Goal: Task Accomplishment & Management: Manage account settings

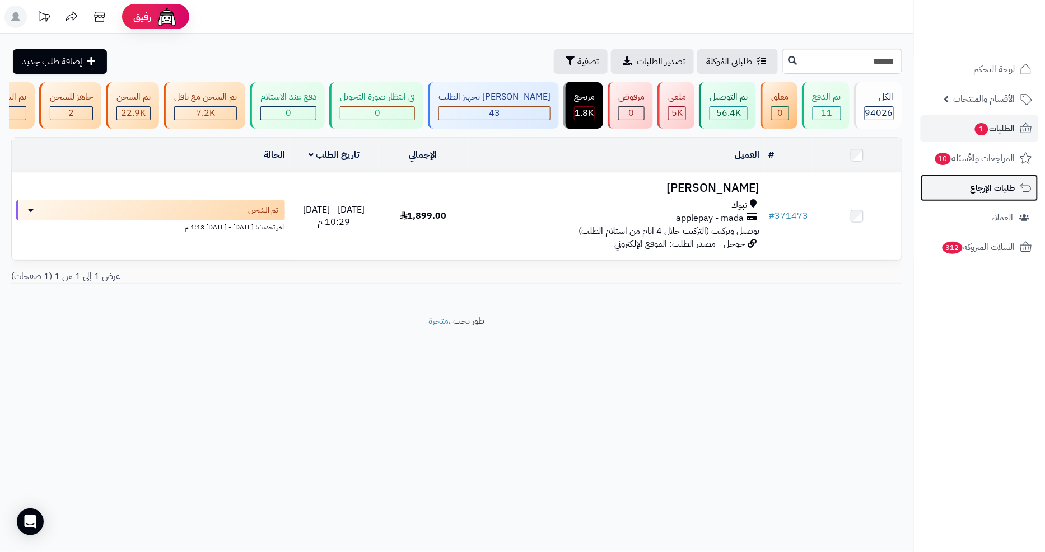
click at [999, 188] on span "طلبات الإرجاع" at bounding box center [992, 188] width 45 height 16
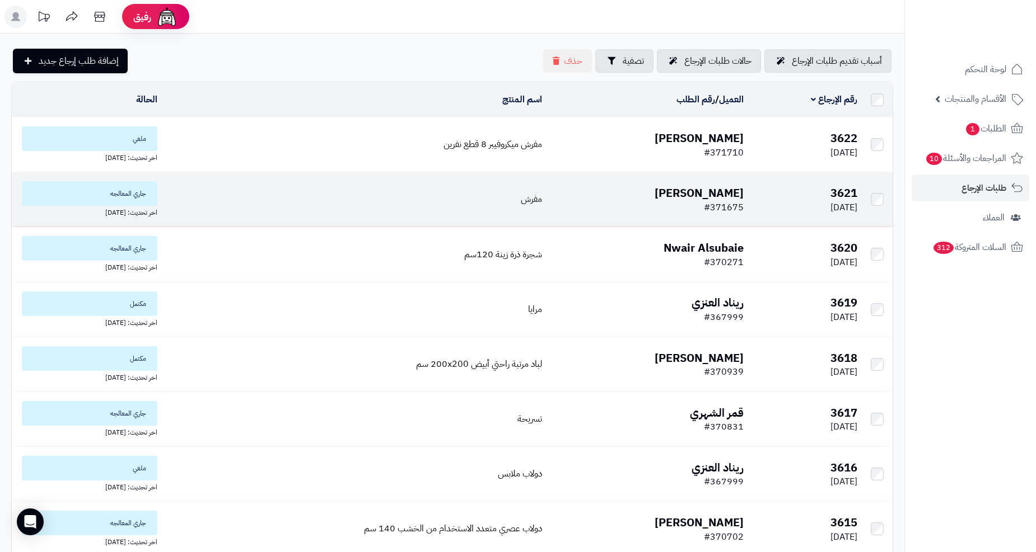
click at [709, 191] on b "[PERSON_NAME]" at bounding box center [698, 193] width 89 height 17
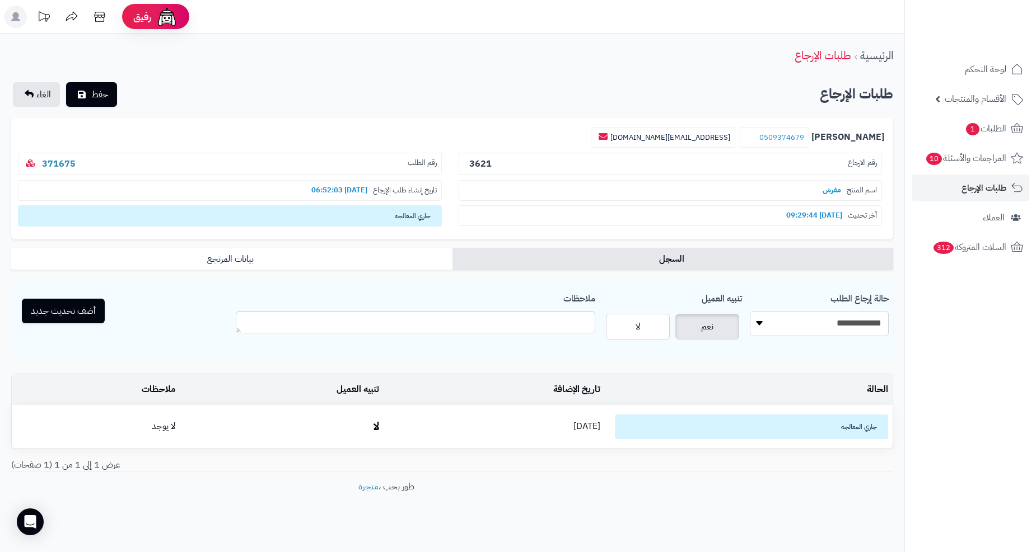
drag, startPoint x: 760, startPoint y: 325, endPoint x: 761, endPoint y: 334, distance: 8.6
click at [760, 325] on select "**********" at bounding box center [819, 323] width 139 height 25
select select "*"
click at [750, 311] on select "**********" at bounding box center [819, 323] width 139 height 25
click at [502, 315] on textarea "ملاحظات" at bounding box center [415, 322] width 359 height 22
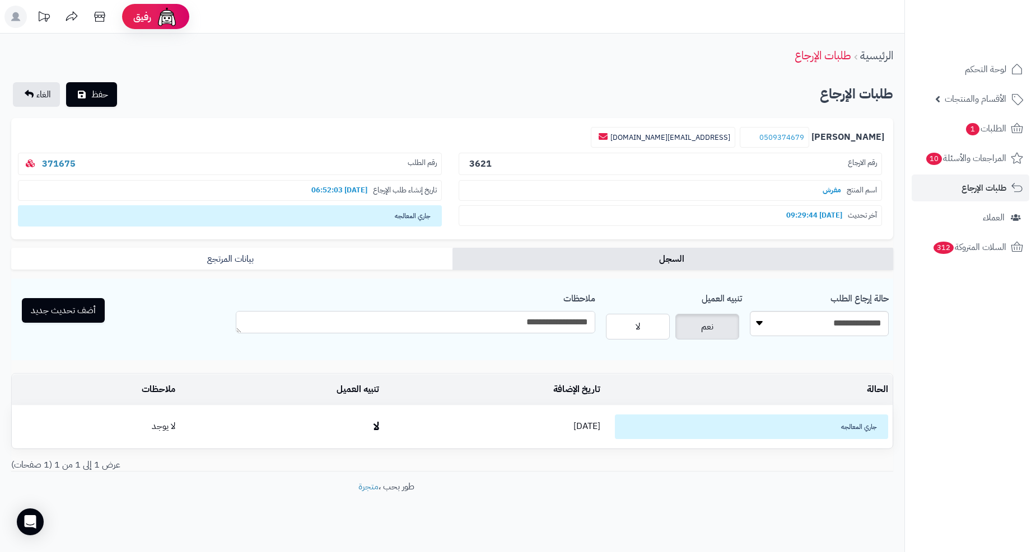
type textarea "**********"
click at [87, 310] on button "أضف تحديث جديد" at bounding box center [63, 310] width 83 height 25
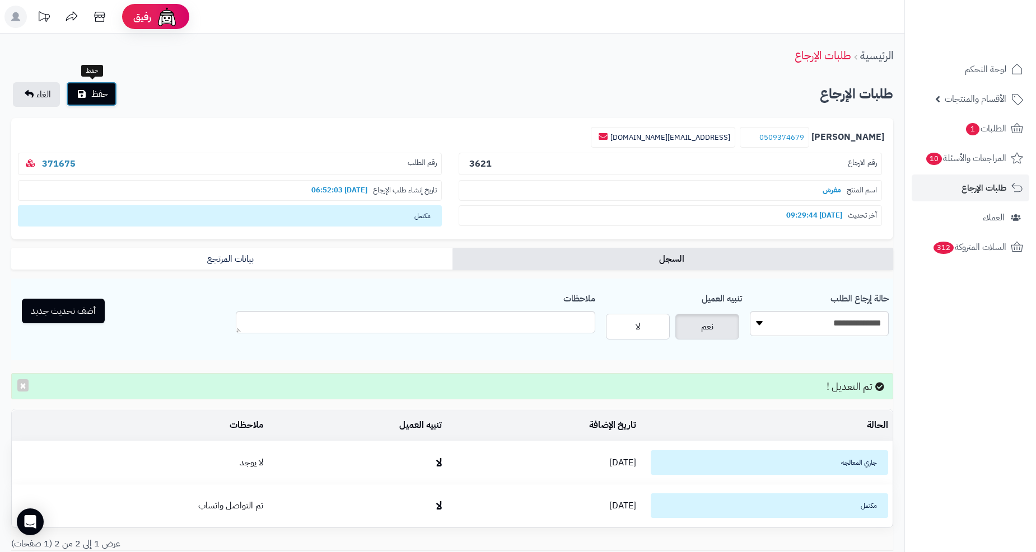
click at [92, 90] on span "حفظ" at bounding box center [99, 93] width 17 height 13
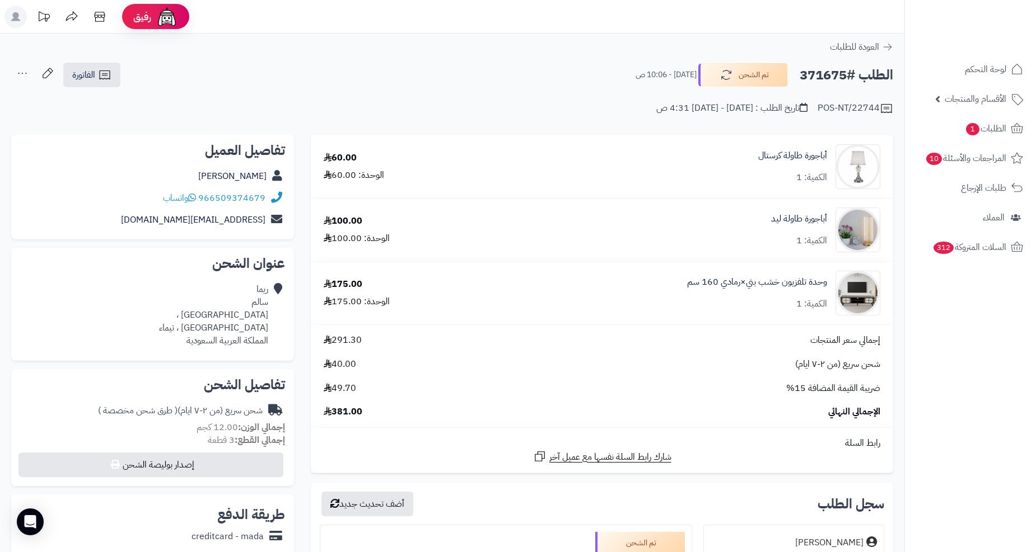
click at [840, 77] on h2 "الطلب #371675" at bounding box center [845, 75] width 93 height 23
copy h2 "371675"
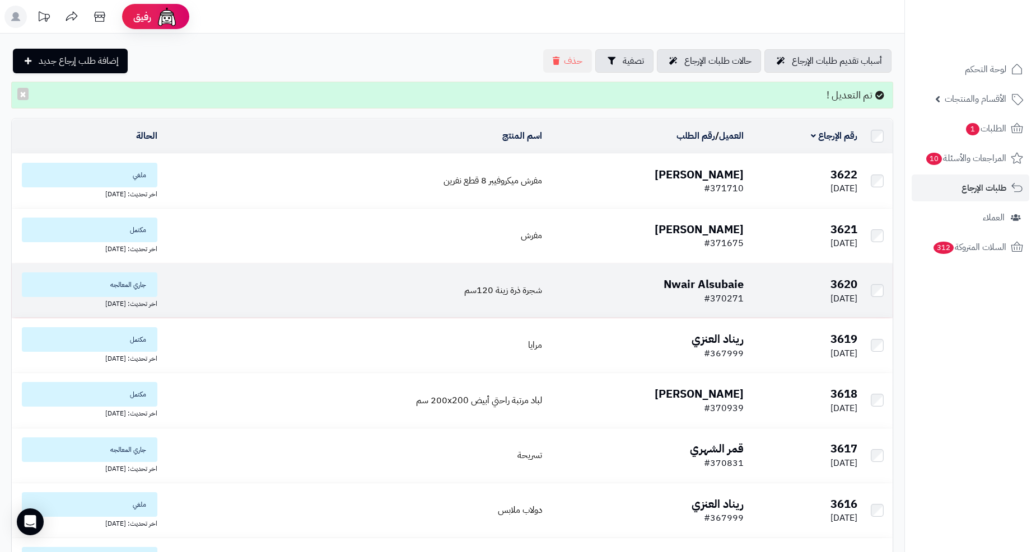
click at [714, 280] on b "Nwair Alsubaie" at bounding box center [703, 284] width 80 height 17
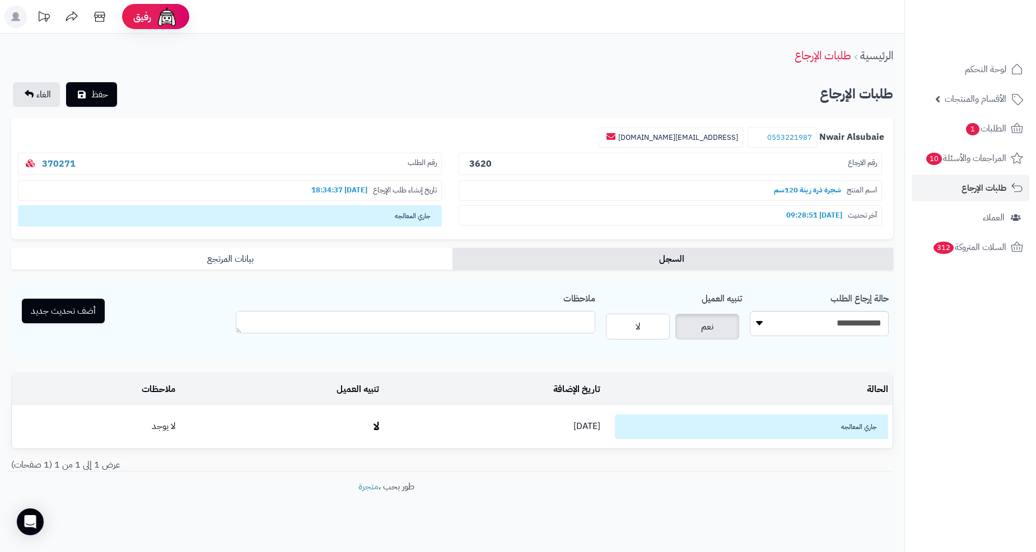
click at [557, 322] on textarea "ملاحظات" at bounding box center [415, 322] width 359 height 22
click at [44, 92] on span "الغاء" at bounding box center [43, 94] width 15 height 13
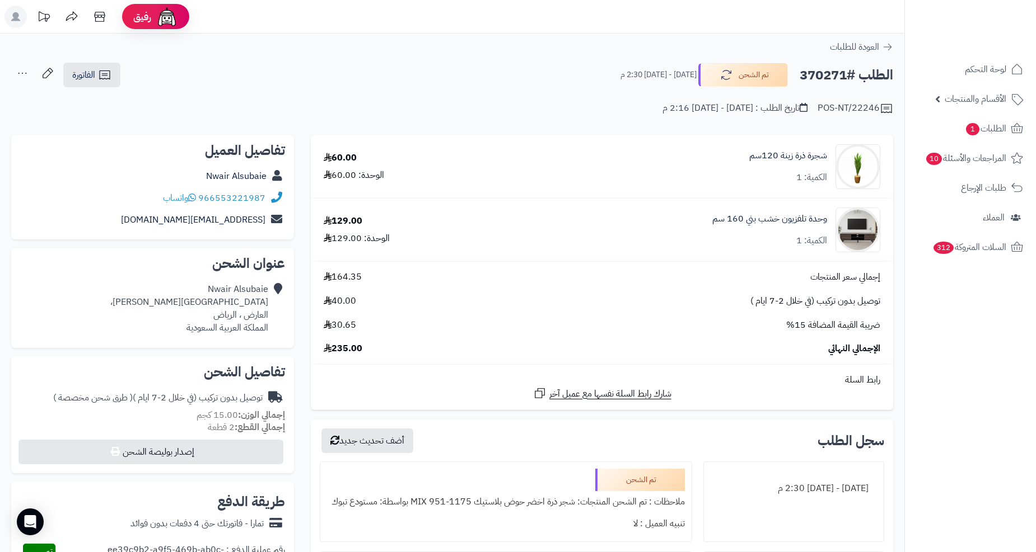
click at [813, 74] on h2 "الطلب #370271" at bounding box center [845, 75] width 93 height 23
copy h2 "370271"
